Goal: Task Accomplishment & Management: Complete application form

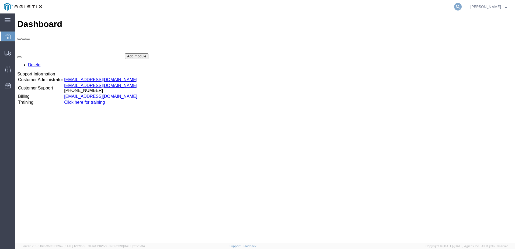
click at [461, 6] on icon at bounding box center [458, 7] width 8 height 8
paste input "56459962"
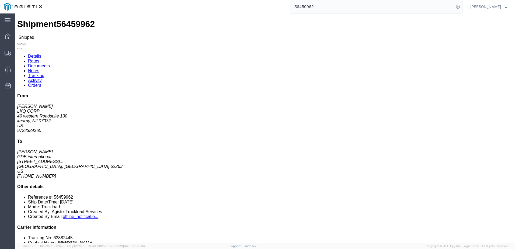
click link "Tracking"
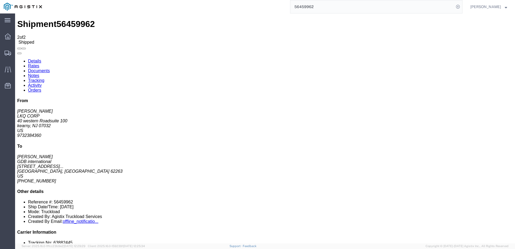
click at [36, 59] on link "Details" at bounding box center [34, 61] width 13 height 5
click h2 "Shipment Detail"
click link "Tracking"
drag, startPoint x: 56, startPoint y: 82, endPoint x: 80, endPoint y: 84, distance: 24.3
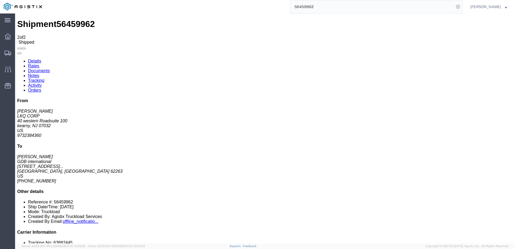
copy td "112894241"
click at [37, 59] on link "Details" at bounding box center [34, 61] width 13 height 5
drag, startPoint x: 65, startPoint y: 6, endPoint x: 35, endPoint y: 7, distance: 30.4
click div "Shipment 56459962 2 of 2 Shipped"
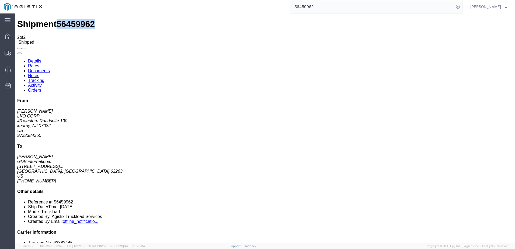
copy span "56459962"
click span "56459962"
drag, startPoint x: 48, startPoint y: 6, endPoint x: 40, endPoint y: 8, distance: 8.0
click span "56459962"
drag, startPoint x: 36, startPoint y: 7, endPoint x: 65, endPoint y: 7, distance: 29.3
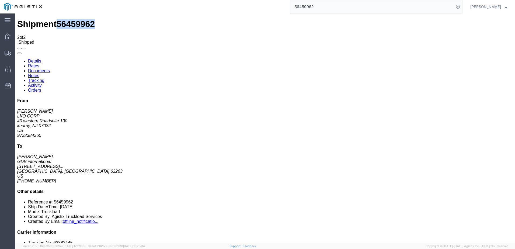
click div "Shipment 56459962 2 of 2 Shipped"
drag, startPoint x: 65, startPoint y: 7, endPoint x: 50, endPoint y: 5, distance: 15.5
copy span "56459962"
click at [308, 3] on input "56459962" at bounding box center [372, 6] width 164 height 13
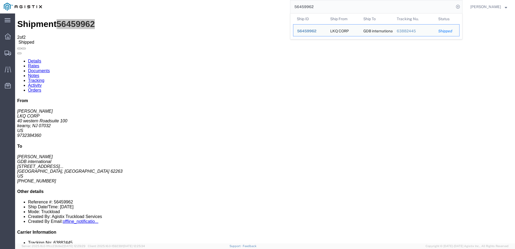
click at [308, 3] on input "56459962" at bounding box center [372, 6] width 164 height 13
paste input "83251"
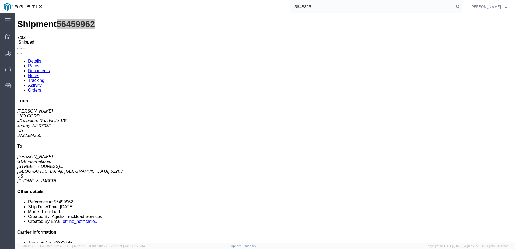
type input "56483251"
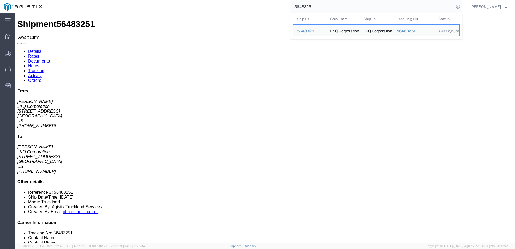
click link "Notes"
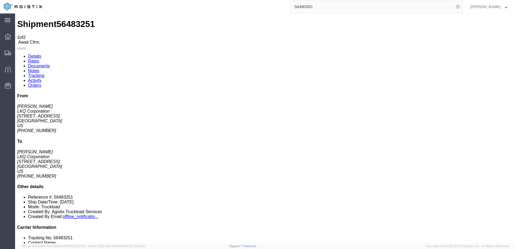
click at [39, 59] on link "Rates" at bounding box center [33, 61] width 11 height 5
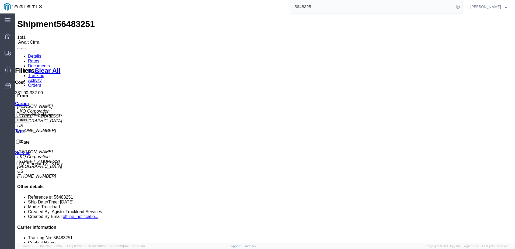
click at [37, 54] on link "Details" at bounding box center [34, 56] width 13 height 5
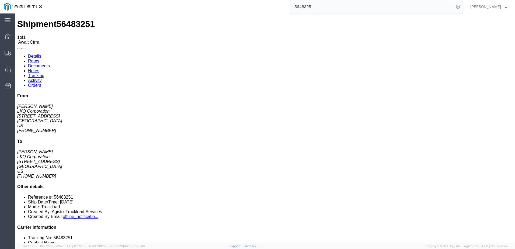
click div "Ship From LKQ Corporation ([PERSON_NAME]) 1634 [STREET_ADDRESS] [PHONE_NUMBER] …"
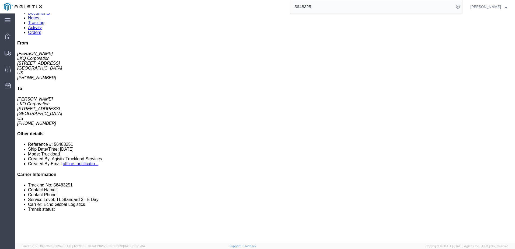
scroll to position [54, 0]
click link "Rates"
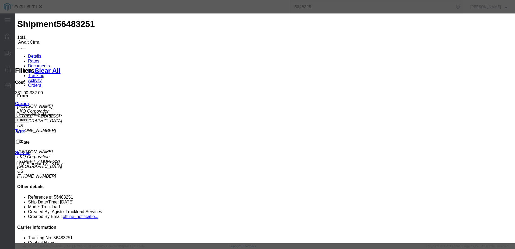
type input "63884689"
type input "[PERSON_NAME]"
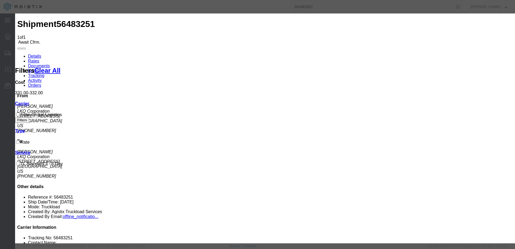
type input "3127686379"
drag, startPoint x: 393, startPoint y: 108, endPoint x: 388, endPoint y: 151, distance: 43.9
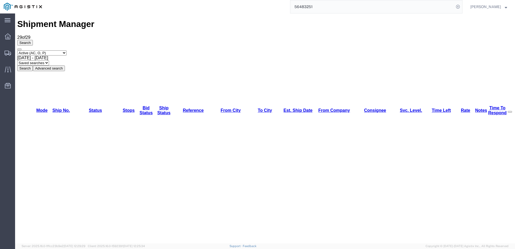
drag, startPoint x: 286, startPoint y: 38, endPoint x: 283, endPoint y: 39, distance: 2.8
click at [286, 50] on div "Select status Active (AC, O, P) All Approved Awaiting Confirmation (AC) Booked …" at bounding box center [264, 60] width 495 height 21
